Goal: Task Accomplishment & Management: Manage account settings

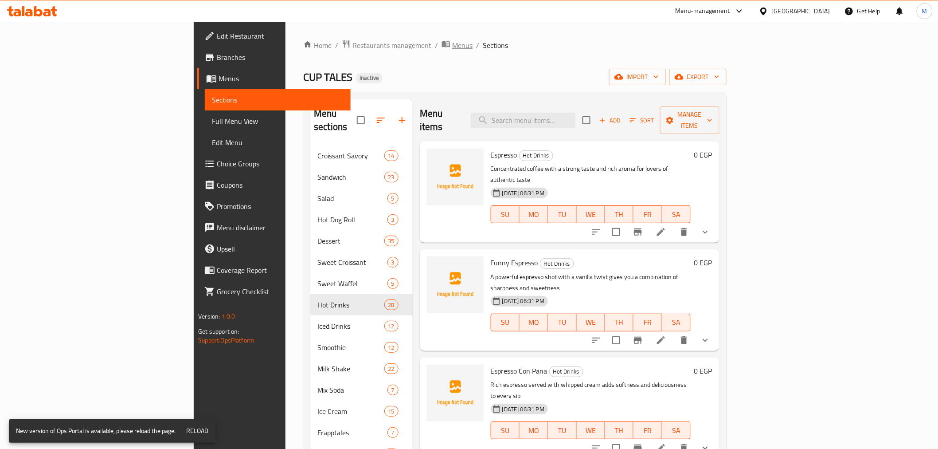
scroll to position [2285, 0]
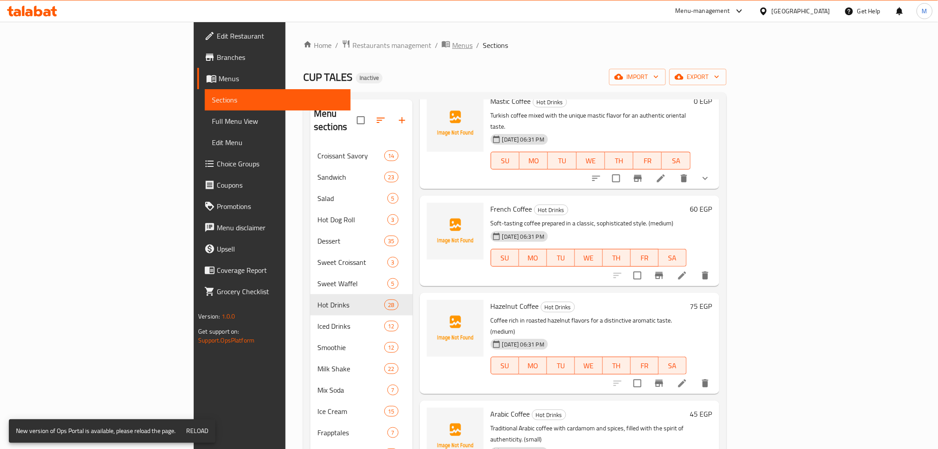
click at [452, 47] on span "Menus" at bounding box center [462, 45] width 20 height 11
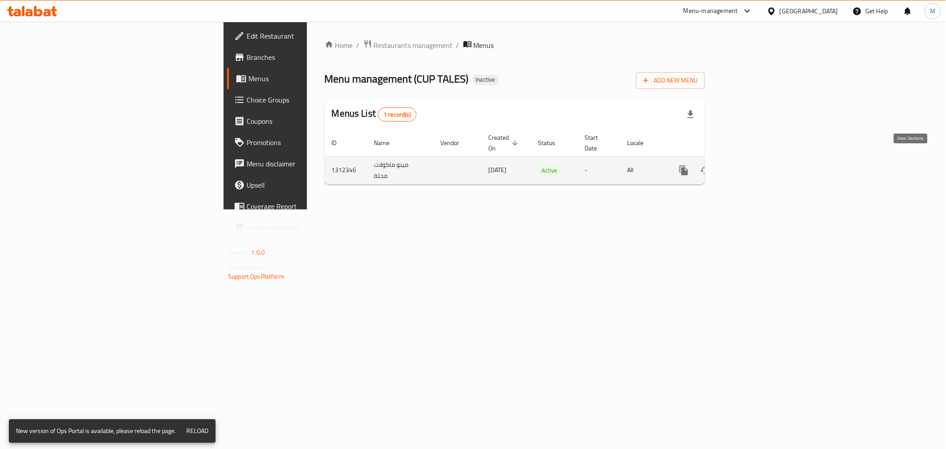
click at [753, 165] on icon "enhanced table" at bounding box center [747, 170] width 11 height 11
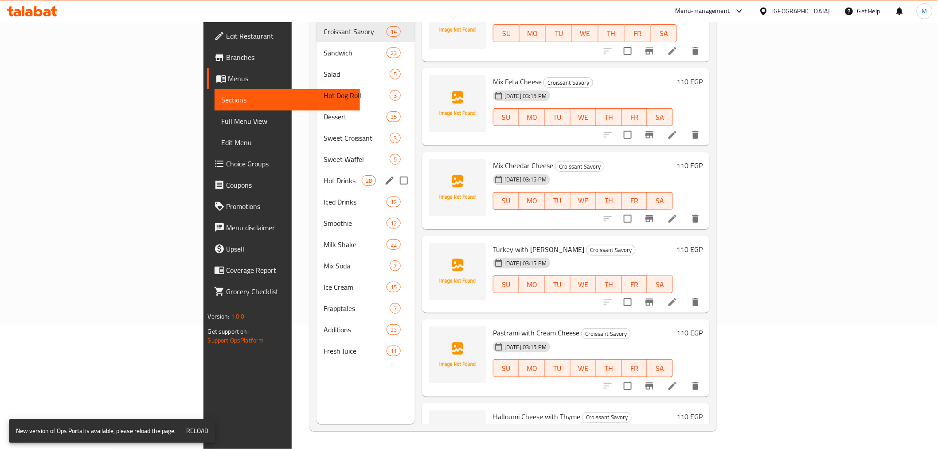
scroll to position [49, 0]
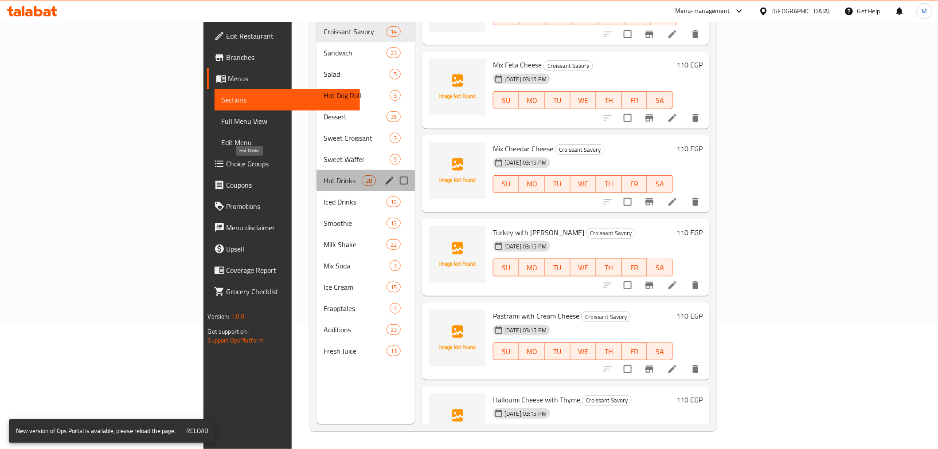
click at [324, 175] on span "Hot Drinks" at bounding box center [343, 180] width 38 height 11
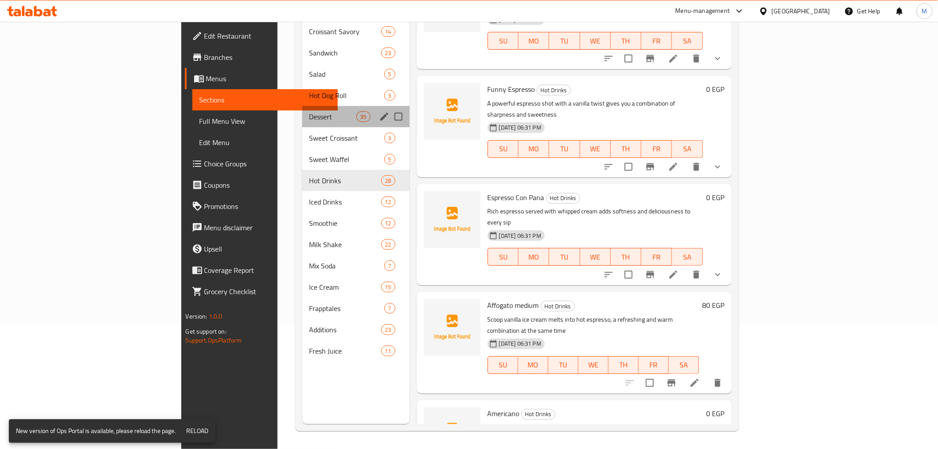
click at [310, 111] on span "Dessert" at bounding box center [333, 116] width 47 height 11
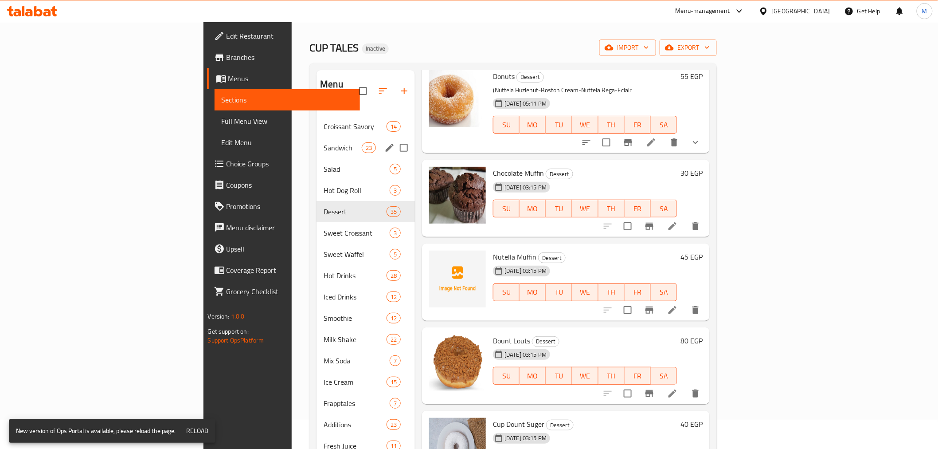
scroll to position [25, 0]
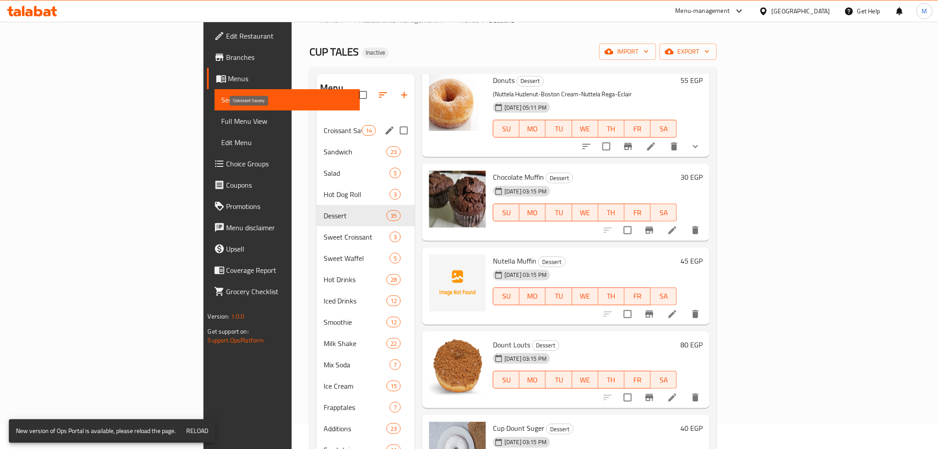
click at [324, 125] on span "Croissant Savory" at bounding box center [343, 130] width 38 height 11
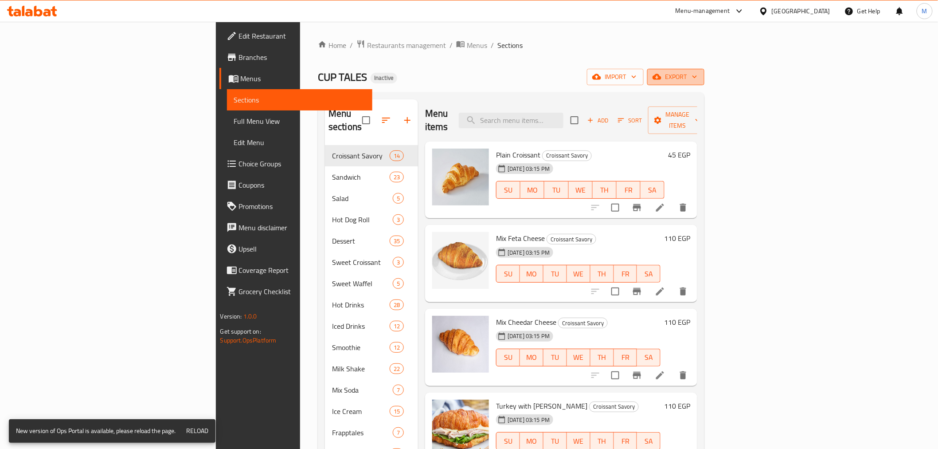
click at [698, 74] on span "export" at bounding box center [676, 76] width 43 height 11
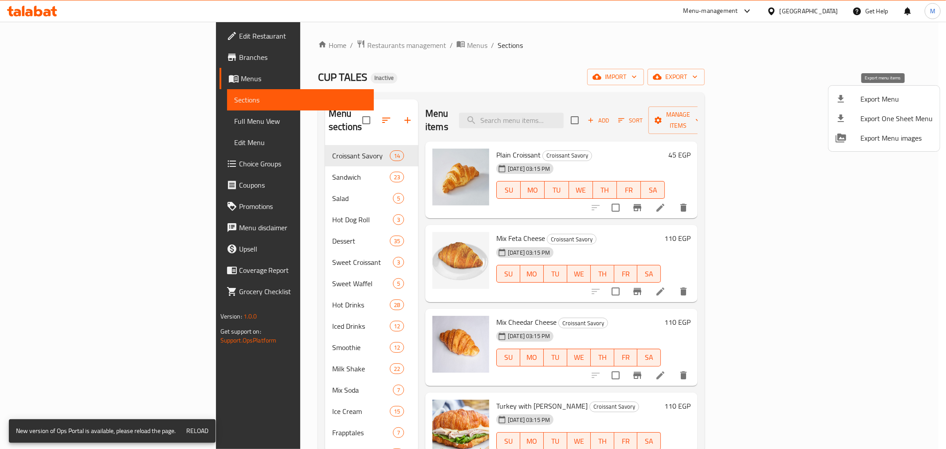
click at [894, 103] on span "Export Menu" at bounding box center [896, 99] width 72 height 11
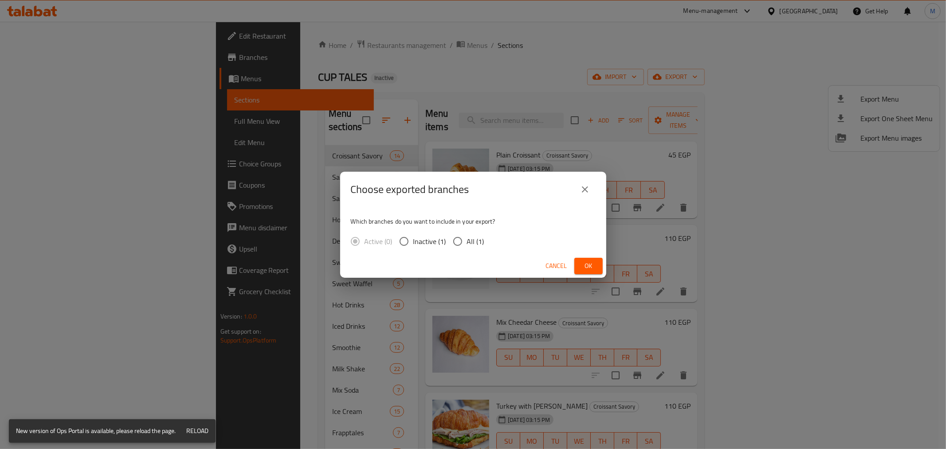
click at [454, 242] on input "All (1)" at bounding box center [457, 241] width 19 height 19
radio input "true"
click at [590, 262] on span "Ok" at bounding box center [588, 265] width 14 height 11
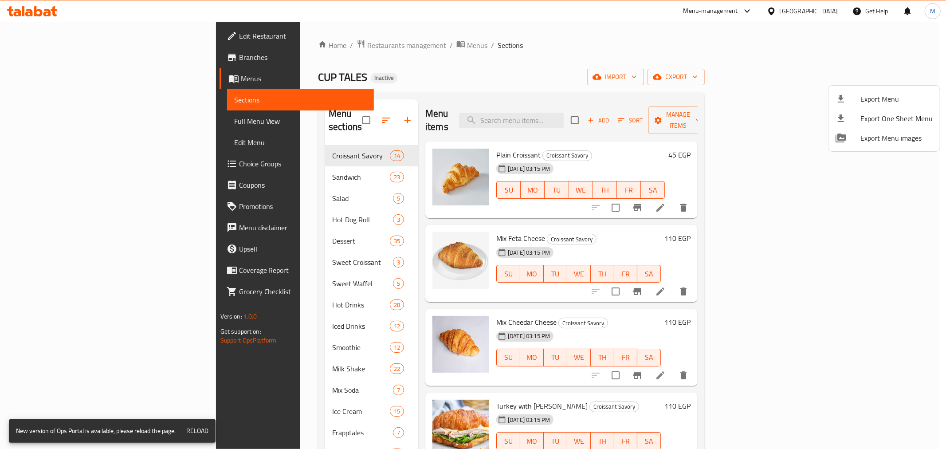
click at [330, 49] on div at bounding box center [473, 224] width 946 height 449
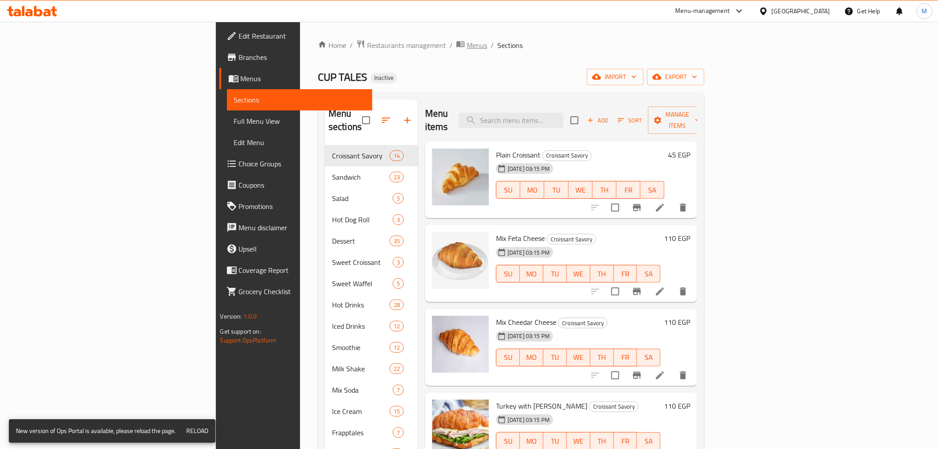
click at [467, 44] on span "Menus" at bounding box center [477, 45] width 20 height 11
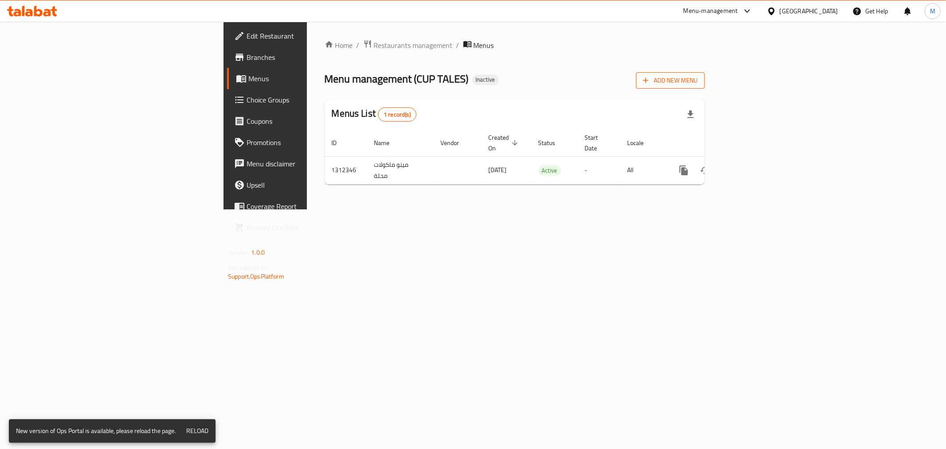
click at [705, 73] on button "Add New Menu" at bounding box center [670, 80] width 69 height 16
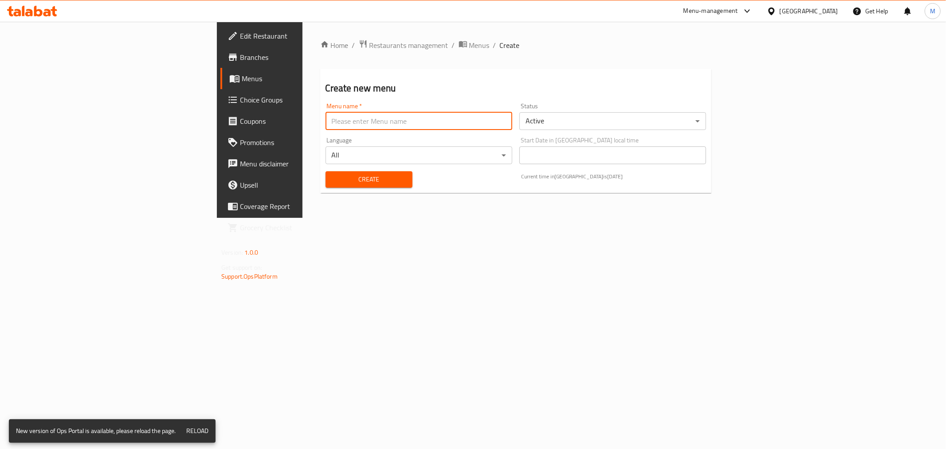
click at [325, 113] on input "text" at bounding box center [418, 121] width 187 height 18
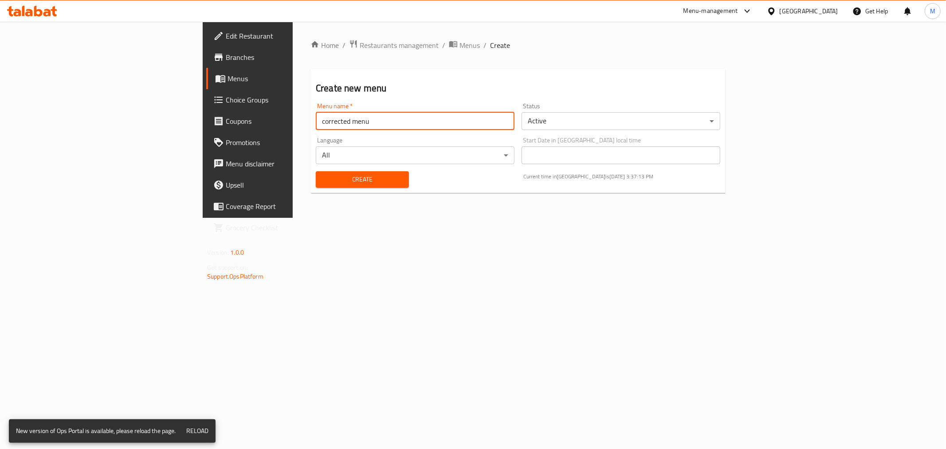
type input "corrected menu"
click at [341, 176] on span "Create" at bounding box center [362, 179] width 79 height 11
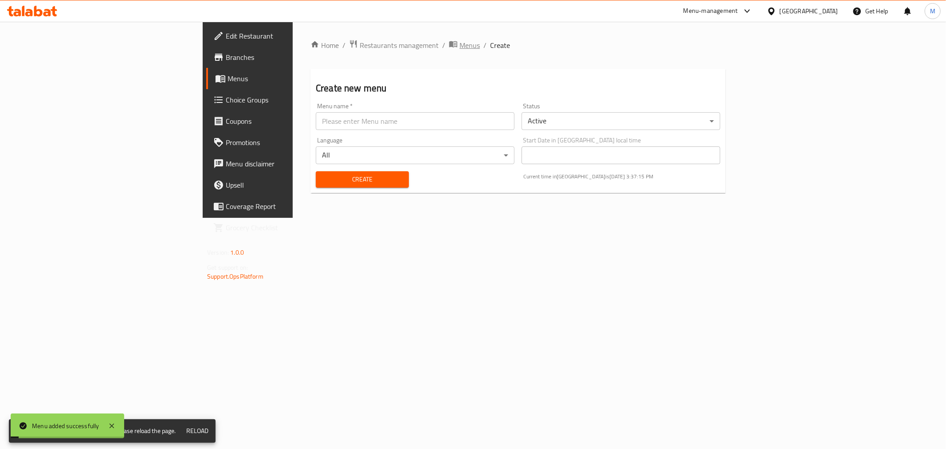
click at [459, 46] on span "Menus" at bounding box center [469, 45] width 20 height 11
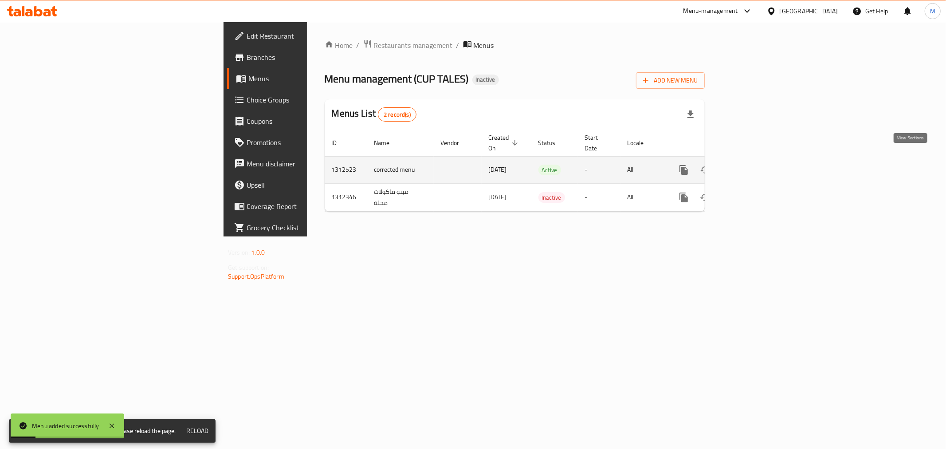
click at [753, 165] on icon "enhanced table" at bounding box center [747, 170] width 11 height 11
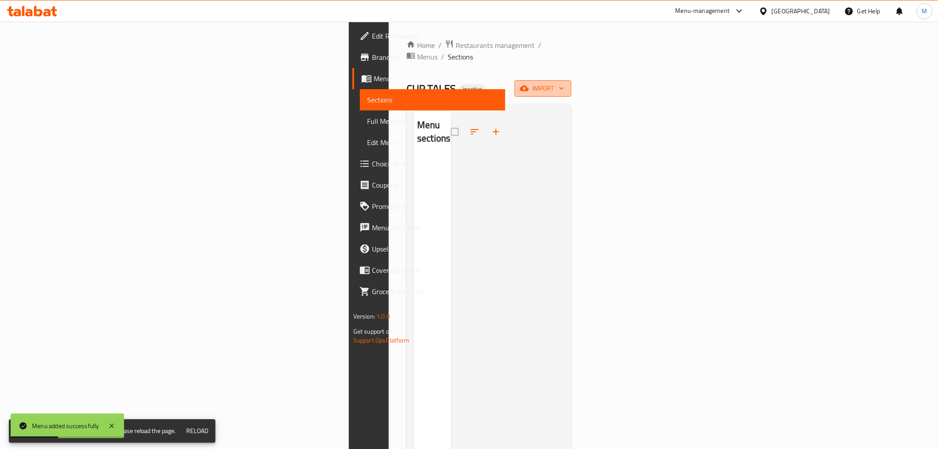
click at [572, 82] on button "import" at bounding box center [543, 88] width 57 height 16
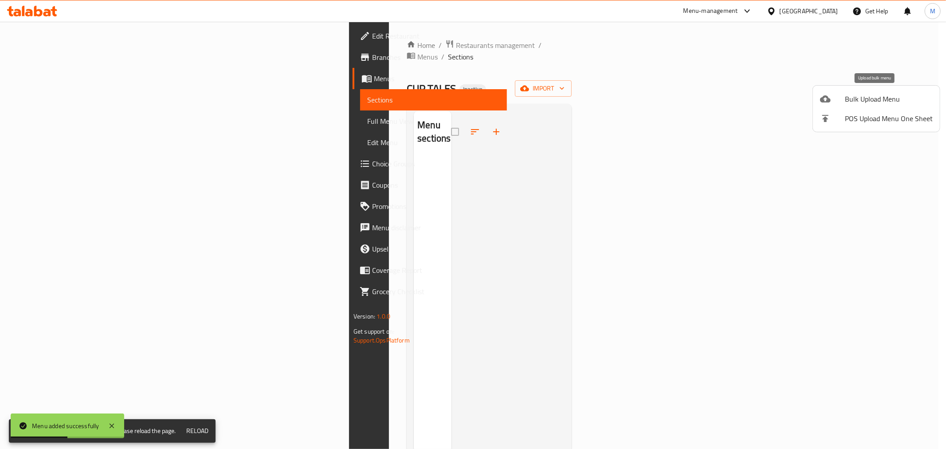
click at [887, 101] on span "Bulk Upload Menu" at bounding box center [889, 99] width 88 height 11
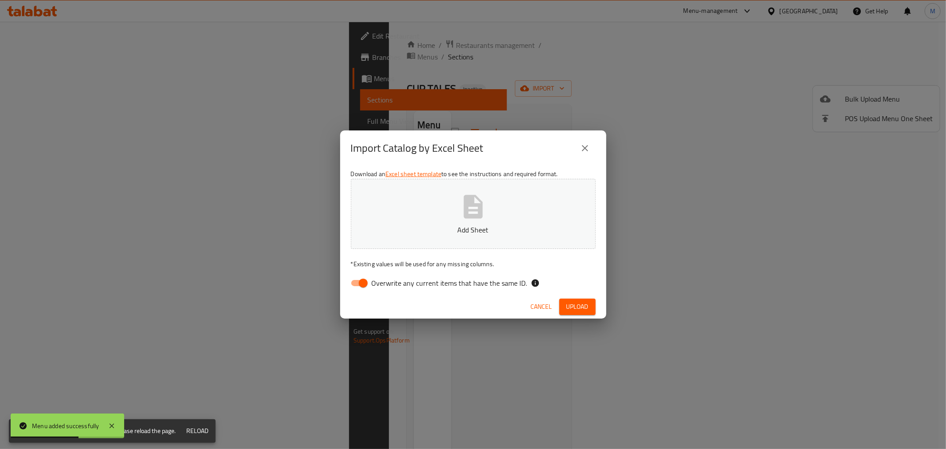
click at [369, 275] on input "Overwrite any current items that have the same ID." at bounding box center [363, 282] width 51 height 17
checkbox input "false"
click at [586, 308] on span "Upload" at bounding box center [577, 306] width 22 height 11
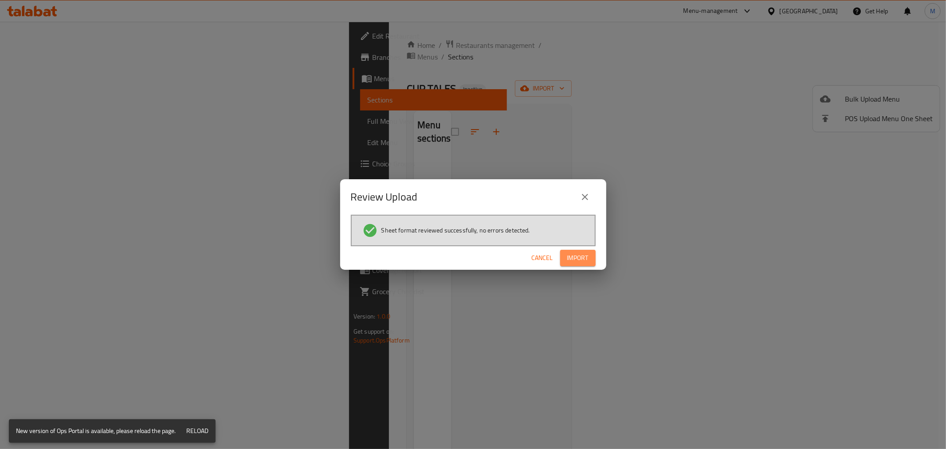
click at [588, 254] on span "Import" at bounding box center [577, 257] width 21 height 11
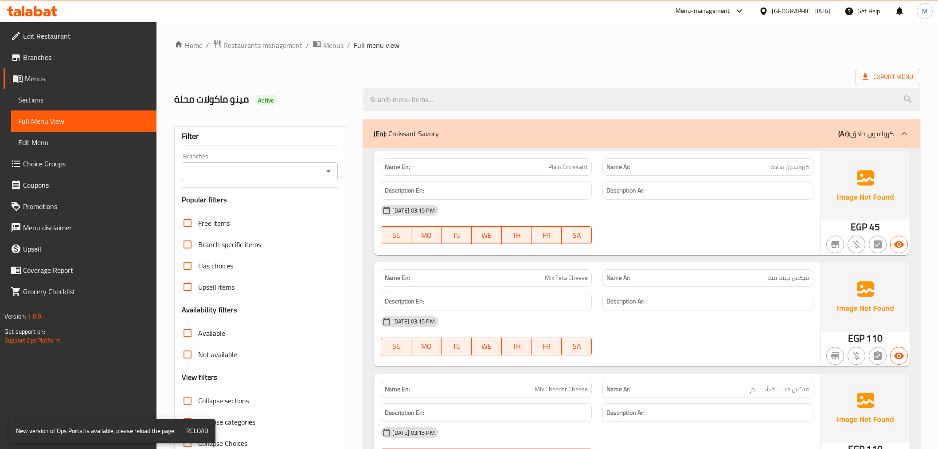
scroll to position [4335, 0]
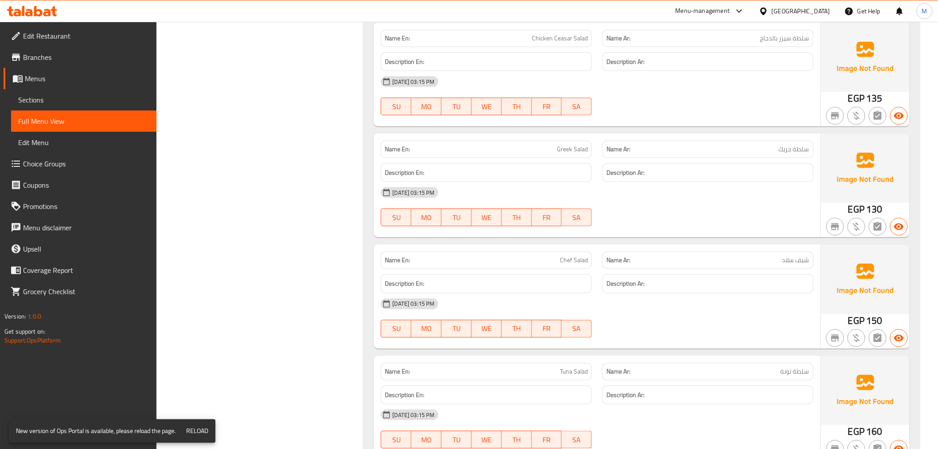
drag, startPoint x: 70, startPoint y: 100, endPoint x: 508, endPoint y: 0, distance: 449.3
click at [70, 100] on span "Sections" at bounding box center [83, 99] width 131 height 11
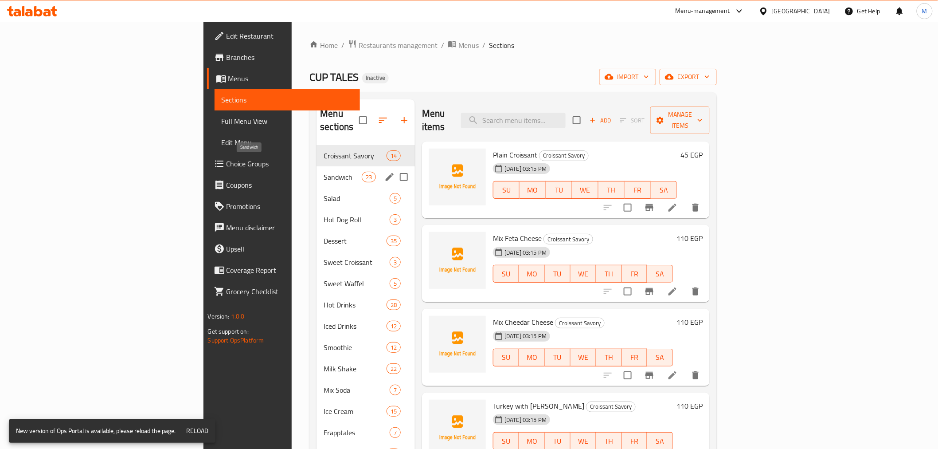
click at [324, 172] on span "Sandwich" at bounding box center [343, 177] width 38 height 11
click at [324, 150] on span "Croissant Savory" at bounding box center [343, 155] width 38 height 11
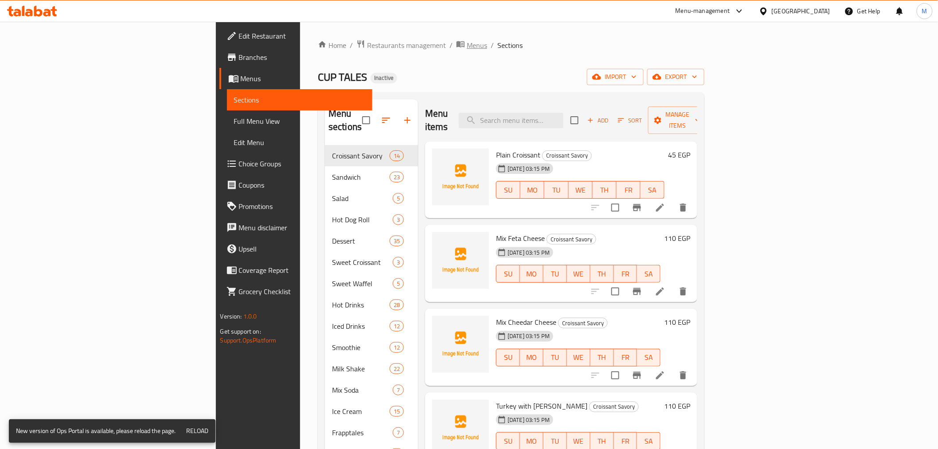
click at [467, 46] on span "Menus" at bounding box center [477, 45] width 20 height 11
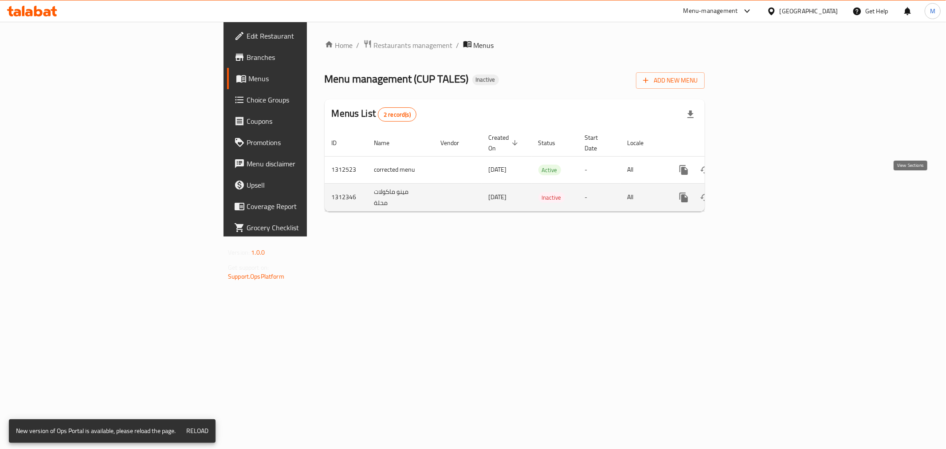
click at [752, 193] on icon "enhanced table" at bounding box center [748, 197] width 8 height 8
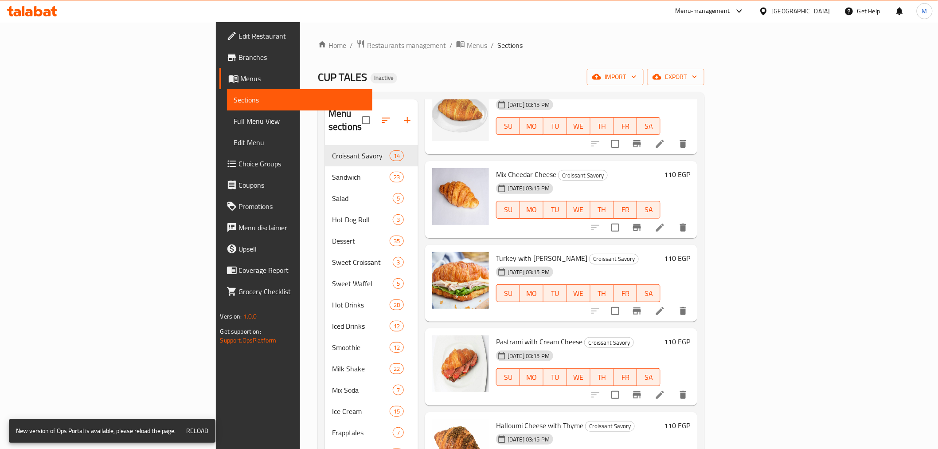
scroll to position [246, 0]
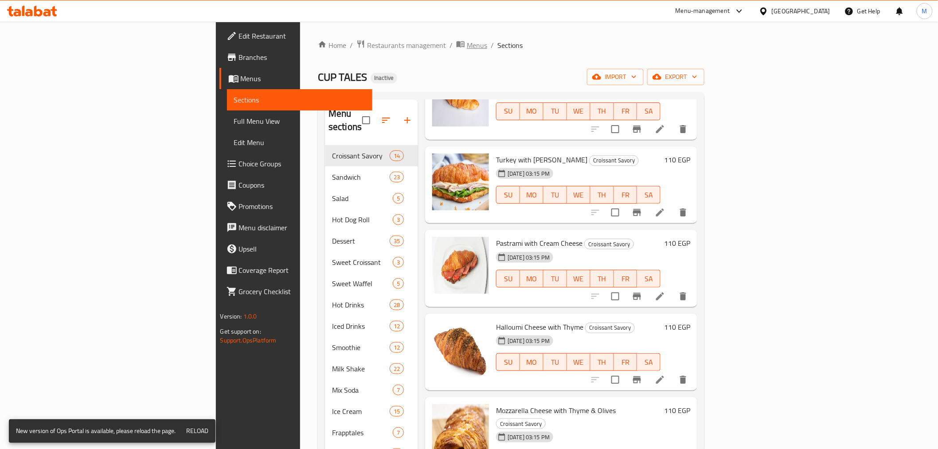
click at [467, 46] on span "Menus" at bounding box center [477, 45] width 20 height 11
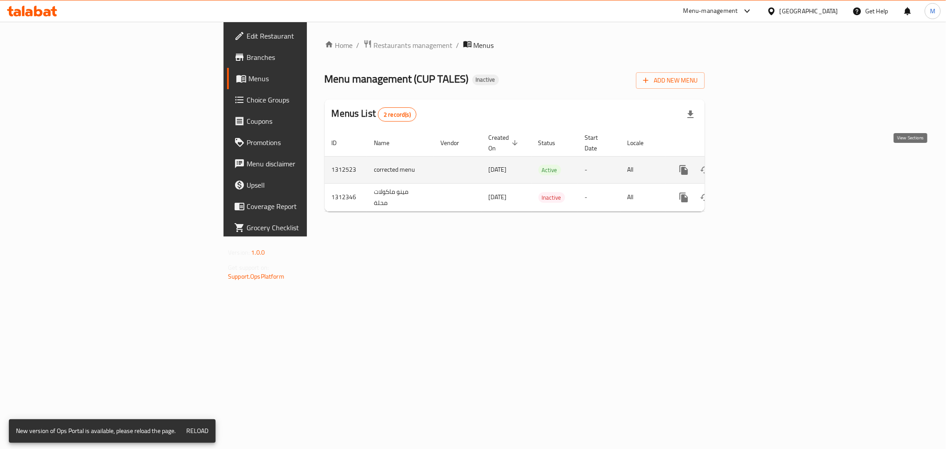
click at [753, 165] on icon "enhanced table" at bounding box center [747, 170] width 11 height 11
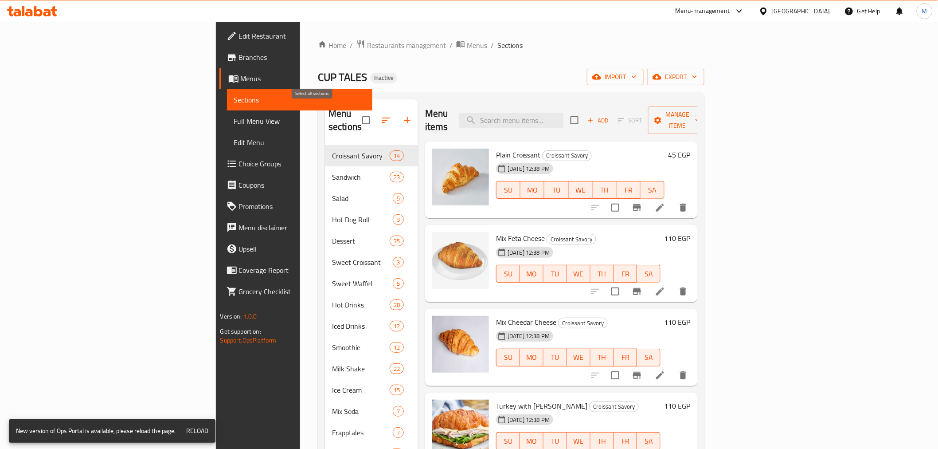
click at [357, 114] on input "checkbox" at bounding box center [366, 120] width 19 height 19
checkbox input "true"
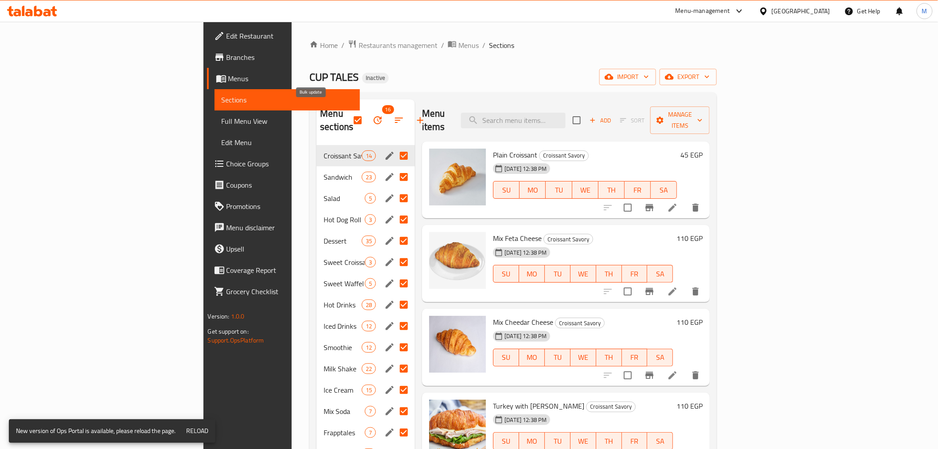
click at [372, 115] on icon "button" at bounding box center [377, 120] width 11 height 11
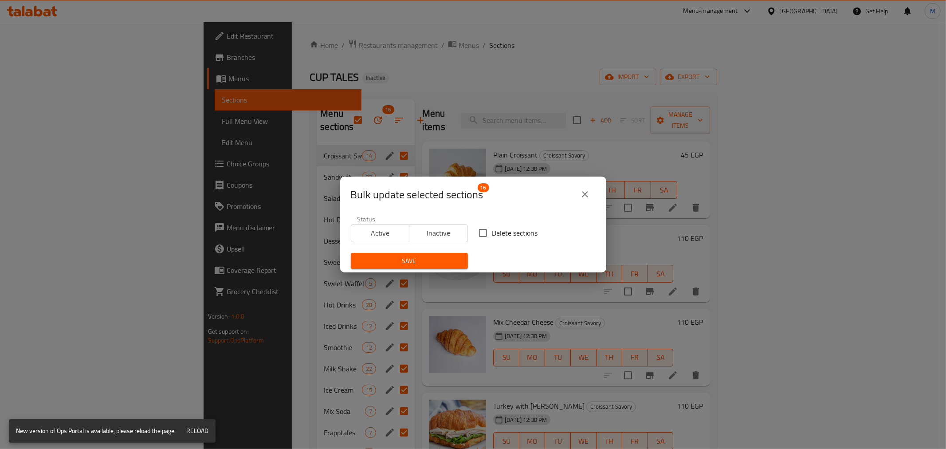
click at [486, 228] on input "Delete sections" at bounding box center [483, 232] width 19 height 19
checkbox input "true"
click at [430, 254] on button "Save" at bounding box center [409, 261] width 117 height 16
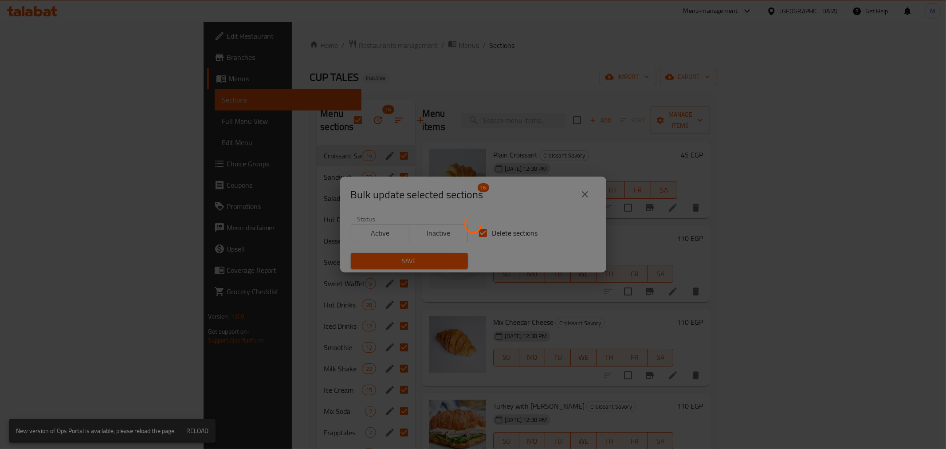
checkbox input "false"
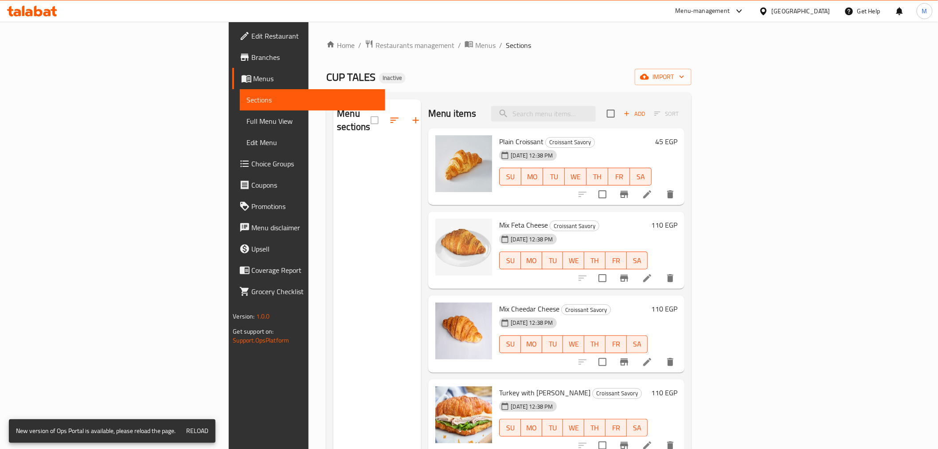
click at [389, 78] on div "CUP TALES Inactive import" at bounding box center [508, 77] width 365 height 16
click at [328, 37] on div "Home / Restaurants management / Menus / Sections CUP TALES Inactive import Menu…" at bounding box center [509, 297] width 401 height 551
click at [475, 45] on span "Menus" at bounding box center [485, 45] width 20 height 11
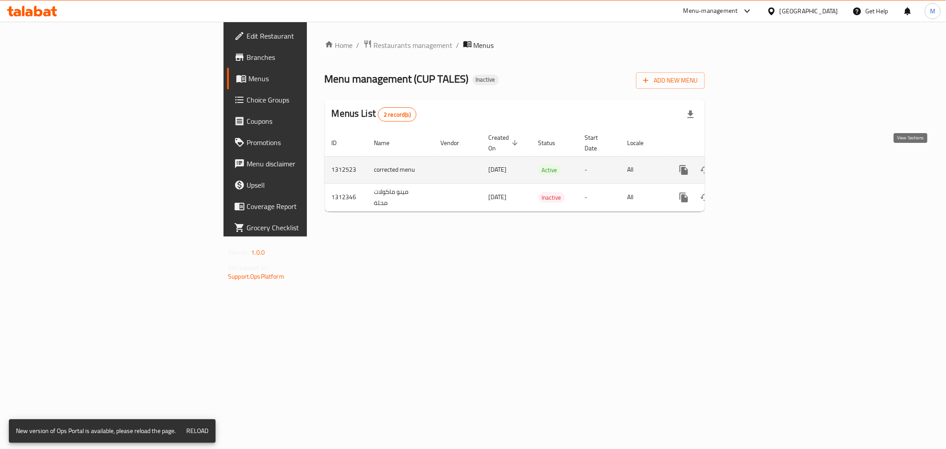
click at [758, 161] on link "enhanced table" at bounding box center [747, 169] width 21 height 21
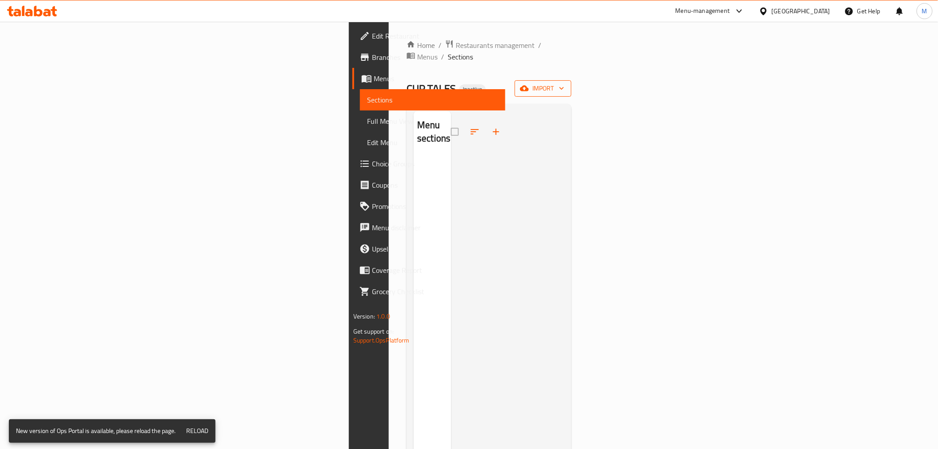
click at [564, 83] on span "import" at bounding box center [543, 88] width 43 height 11
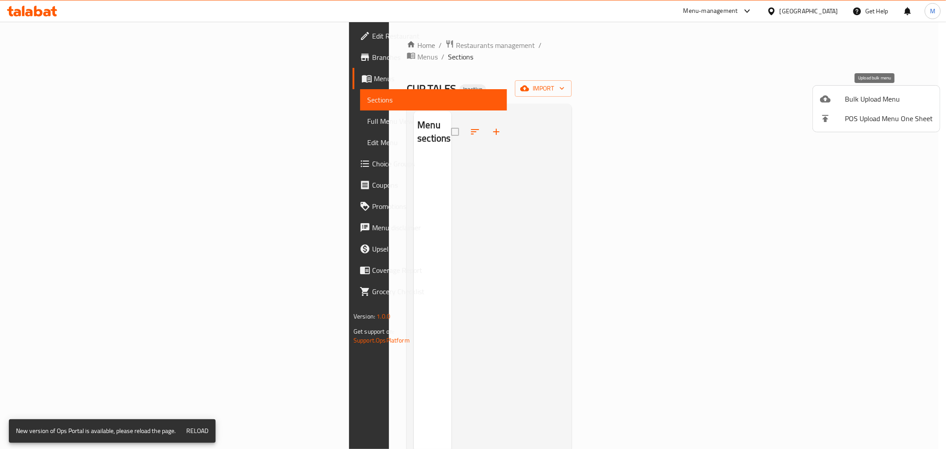
click at [850, 100] on span "Bulk Upload Menu" at bounding box center [889, 99] width 88 height 11
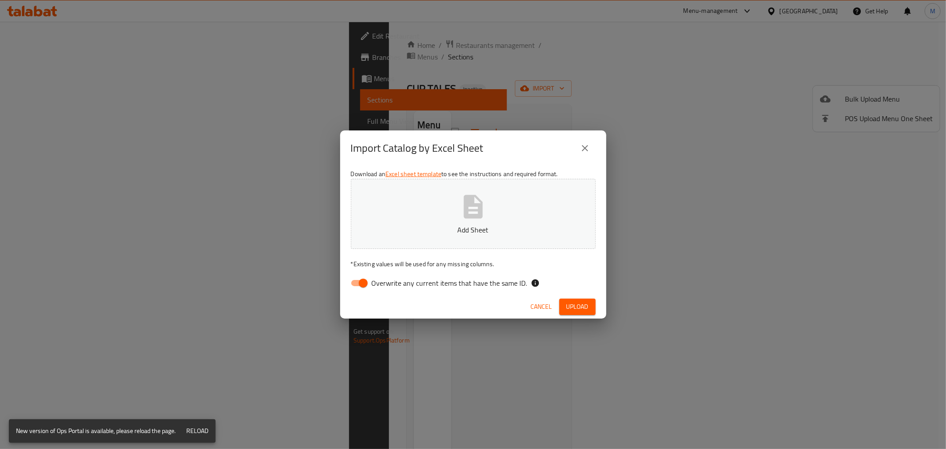
click at [380, 278] on span "Overwrite any current items that have the same ID." at bounding box center [450, 283] width 156 height 11
click at [380, 277] on input "Overwrite any current items that have the same ID." at bounding box center [363, 282] width 51 height 17
checkbox input "false"
click at [581, 304] on span "Upload" at bounding box center [577, 306] width 22 height 11
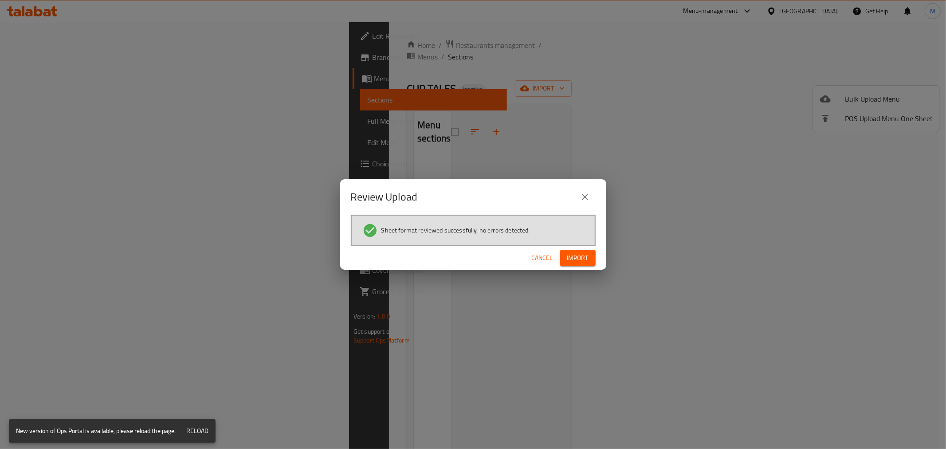
click at [579, 255] on span "Import" at bounding box center [577, 257] width 21 height 11
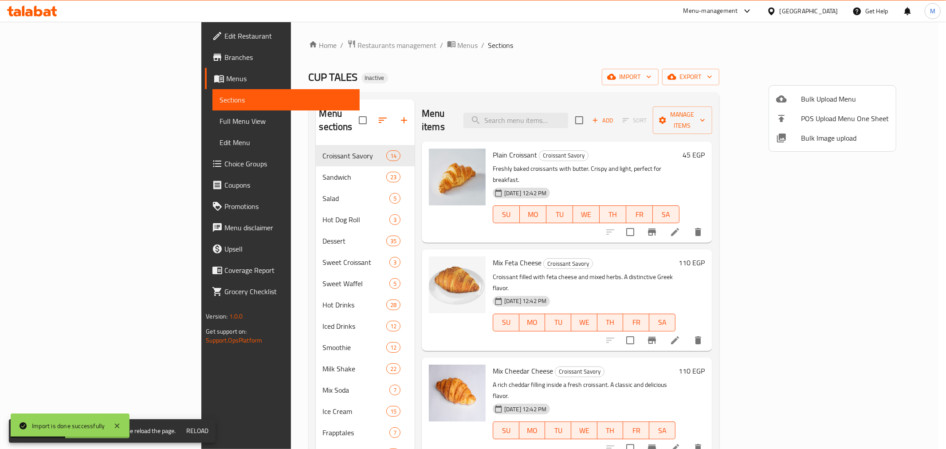
click at [325, 46] on div at bounding box center [473, 224] width 946 height 449
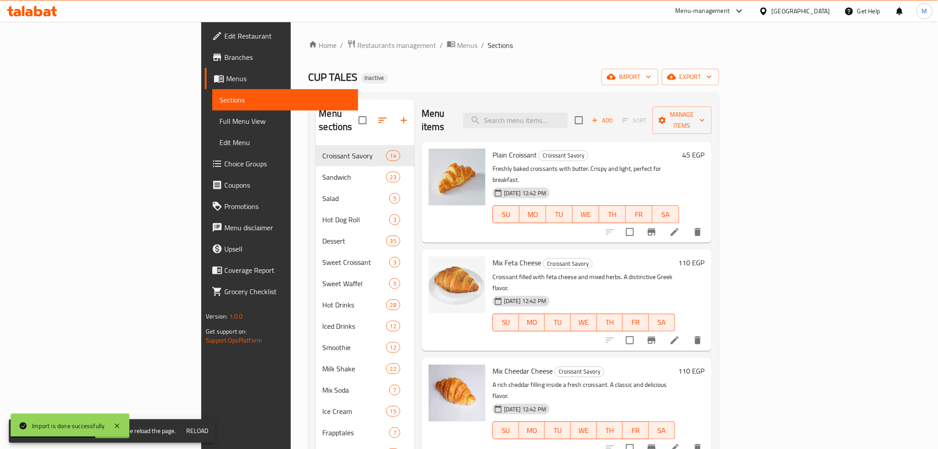
click at [446, 70] on div "CUP TALES Inactive import export" at bounding box center [514, 77] width 411 height 16
click at [473, 74] on div "CUP TALES Inactive import export" at bounding box center [514, 77] width 411 height 16
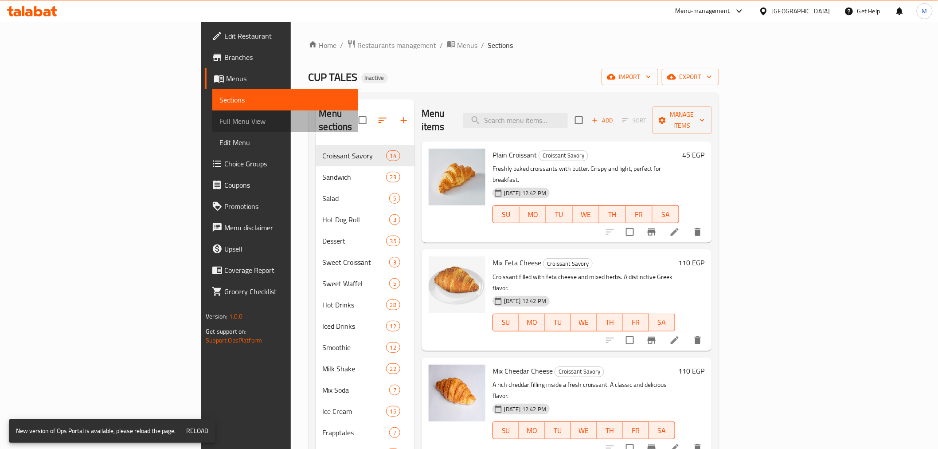
click at [219, 122] on span "Full Menu View" at bounding box center [284, 121] width 131 height 11
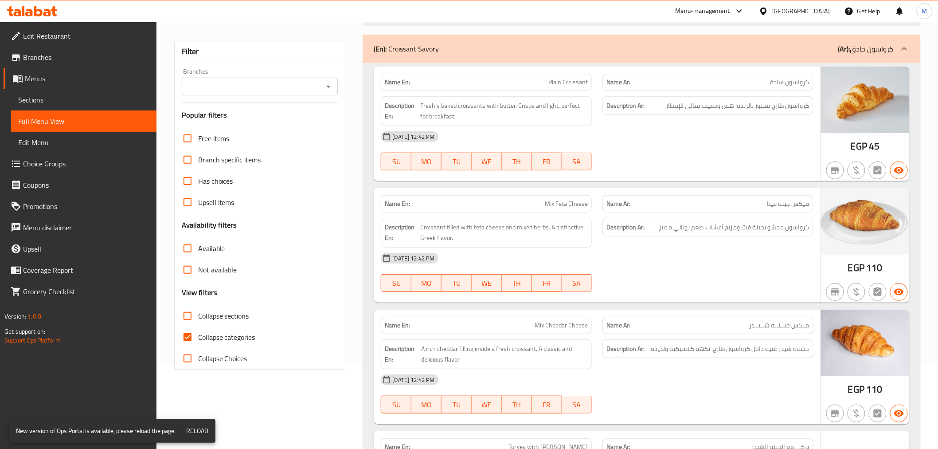
scroll to position [197, 0]
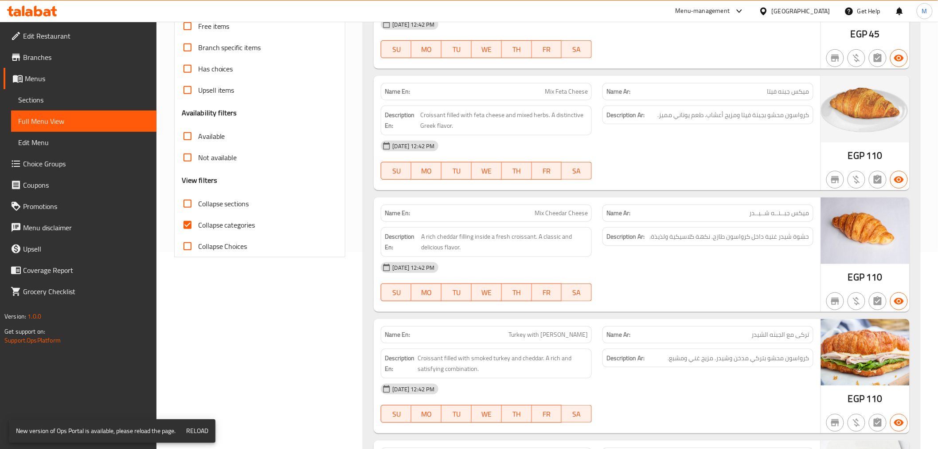
click at [219, 230] on span "Collapse categories" at bounding box center [226, 224] width 57 height 11
click at [198, 230] on input "Collapse categories" at bounding box center [187, 224] width 21 height 21
checkbox input "false"
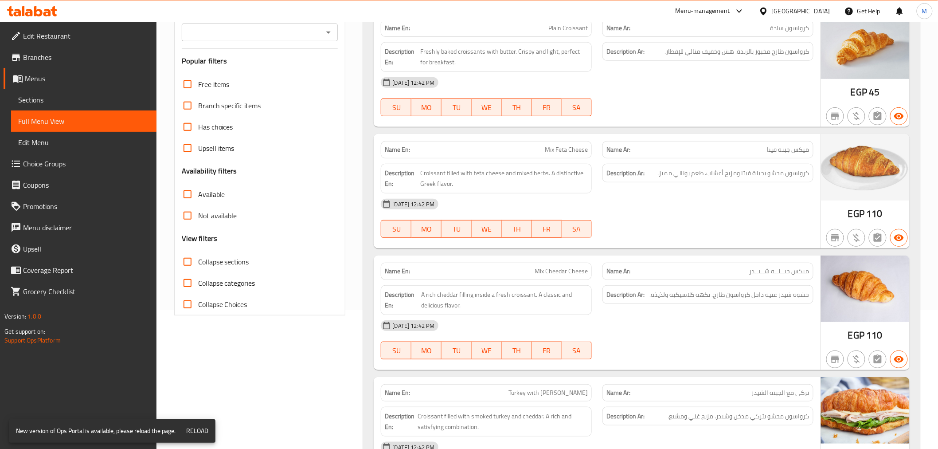
scroll to position [0, 0]
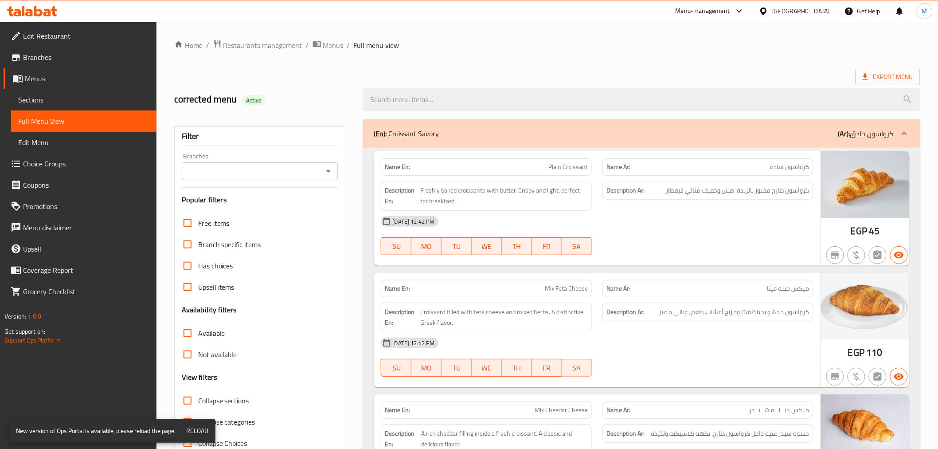
click at [437, 70] on div "Export Menu" at bounding box center [547, 77] width 746 height 16
click at [220, 428] on label "Collapse categories" at bounding box center [216, 421] width 78 height 21
click at [198, 428] on input "Collapse categories" at bounding box center [187, 421] width 21 height 21
checkbox input "false"
